Goal: Task Accomplishment & Management: Manage account settings

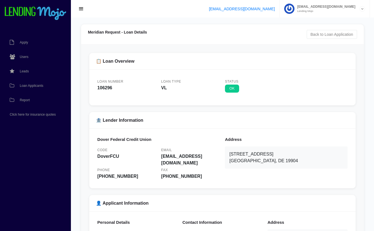
click at [32, 86] on span "Loan Applicants" at bounding box center [32, 85] width 24 height 3
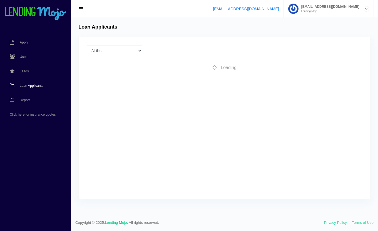
click at [25, 57] on span "Users" at bounding box center [24, 56] width 9 height 3
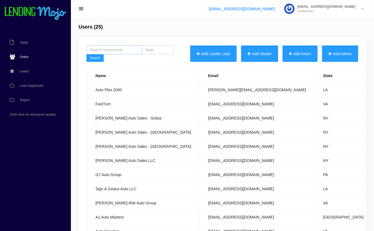
click at [127, 49] on input "search" at bounding box center [115, 50] width 56 height 9
type input "meta"
click at [86, 54] on button "Search" at bounding box center [94, 58] width 17 height 8
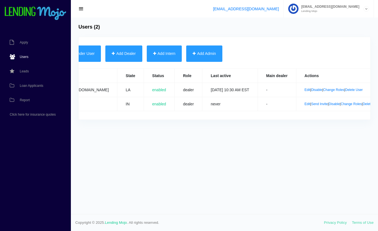
scroll to position [0, 144]
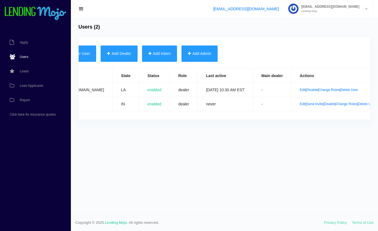
click at [300, 90] on link "Edit" at bounding box center [303, 90] width 6 height 4
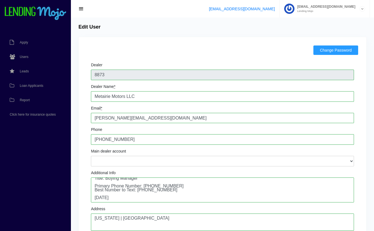
click at [25, 85] on span "Loan Applicants" at bounding box center [32, 85] width 24 height 3
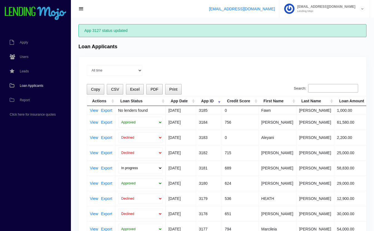
click at [93, 169] on link "View" at bounding box center [94, 168] width 8 height 4
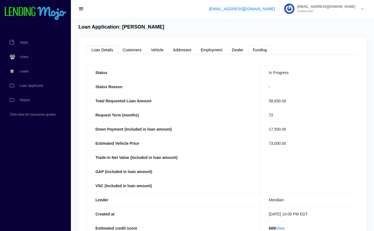
click at [259, 48] on link "Funding" at bounding box center [260, 50] width 24 height 9
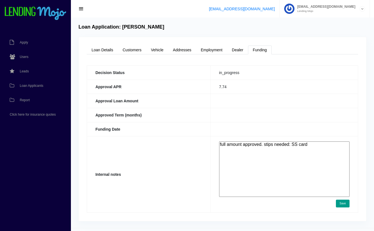
click at [326, 146] on textarea "full amount approved. stips needed: SS card" at bounding box center [284, 170] width 130 height 56
type textarea "full amount approved. stips needed: SS card everything submitted to dover on 8-…"
click at [343, 203] on button "Save" at bounding box center [343, 204] width 14 height 8
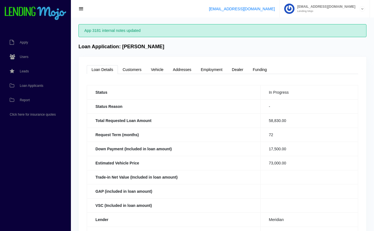
click at [26, 86] on span "Loan Applicants" at bounding box center [32, 85] width 24 height 3
